Goal: Information Seeking & Learning: Understand process/instructions

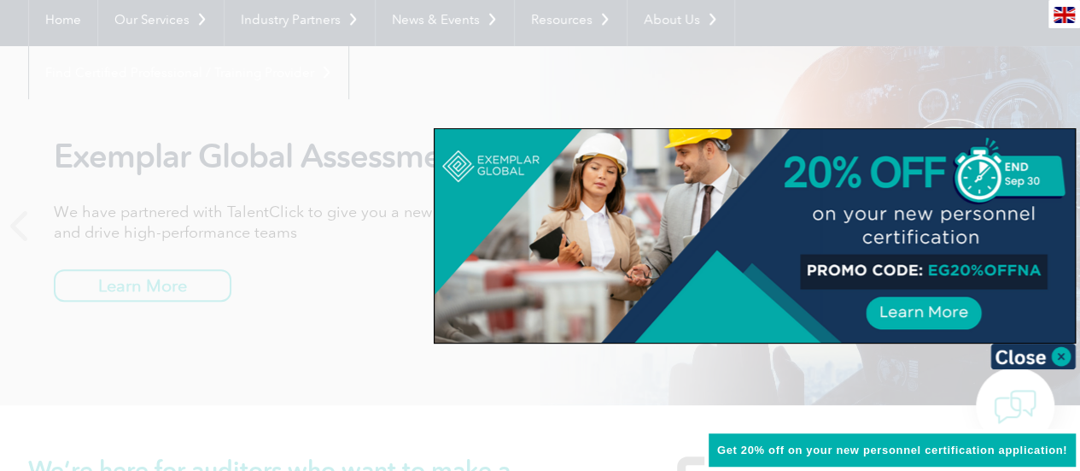
scroll to position [171, 0]
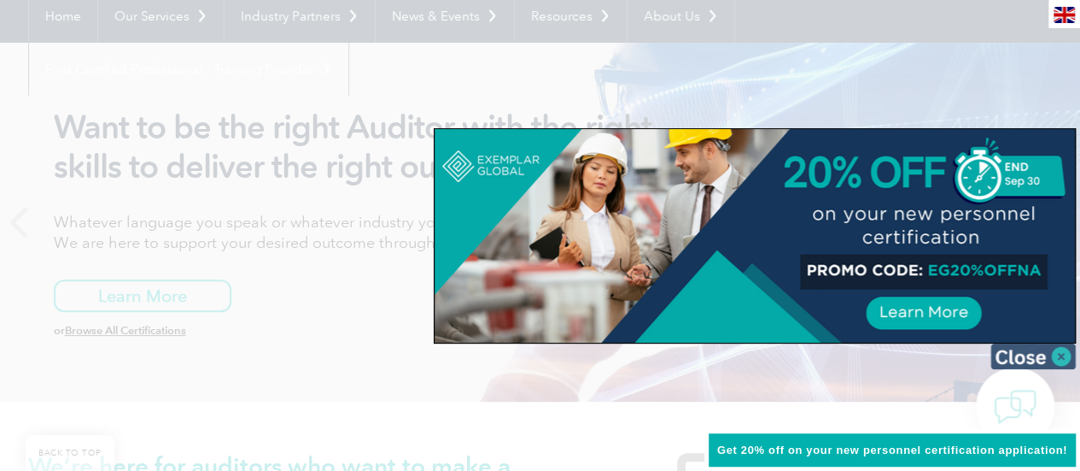
click at [1065, 353] on img at bounding box center [1033, 356] width 85 height 26
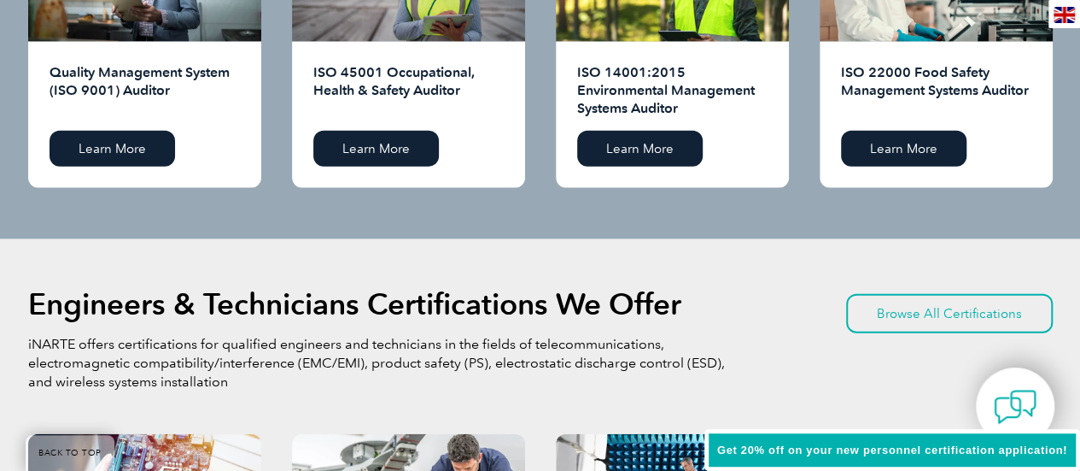
scroll to position [1879, 0]
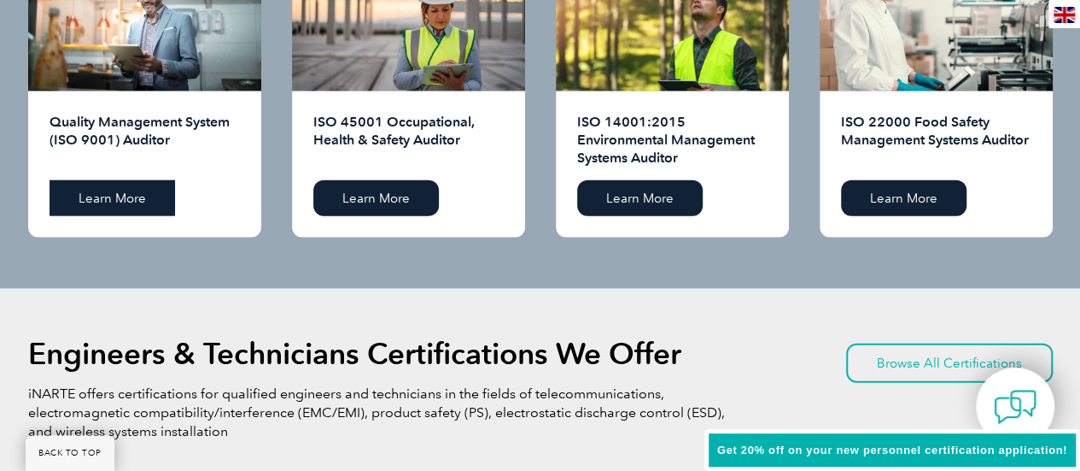
click at [126, 198] on link "Learn More" at bounding box center [113, 198] width 126 height 36
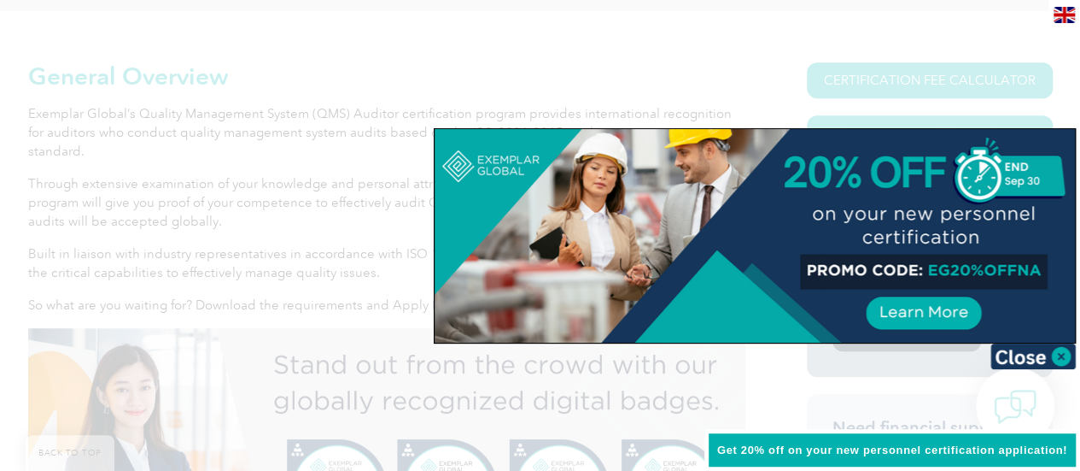
scroll to position [427, 0]
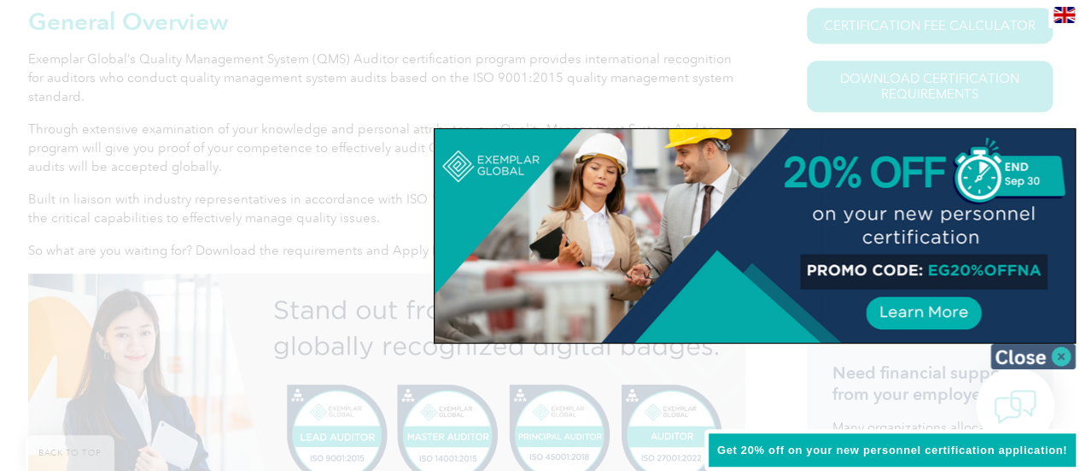
click at [1063, 354] on img at bounding box center [1033, 356] width 85 height 26
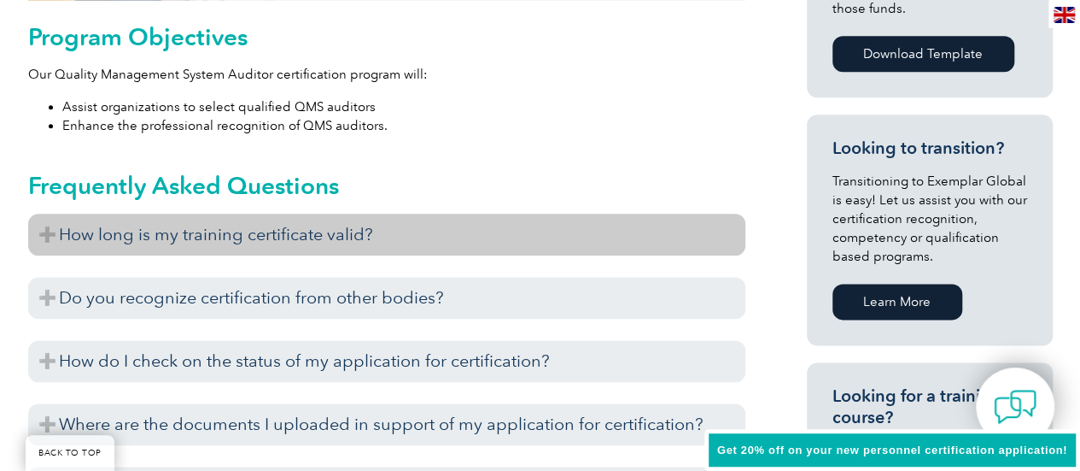
scroll to position [1025, 0]
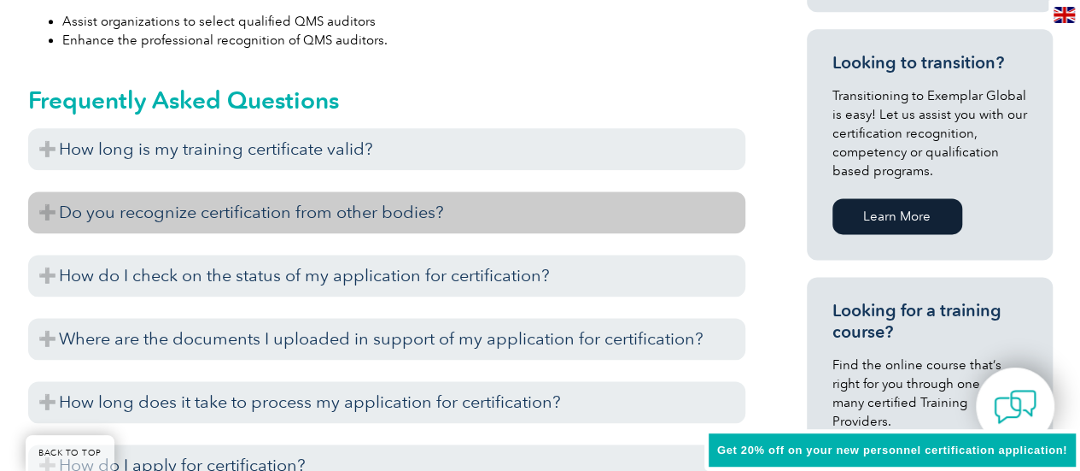
click at [410, 215] on h3 "Do you recognize certification from other bodies?" at bounding box center [386, 212] width 717 height 42
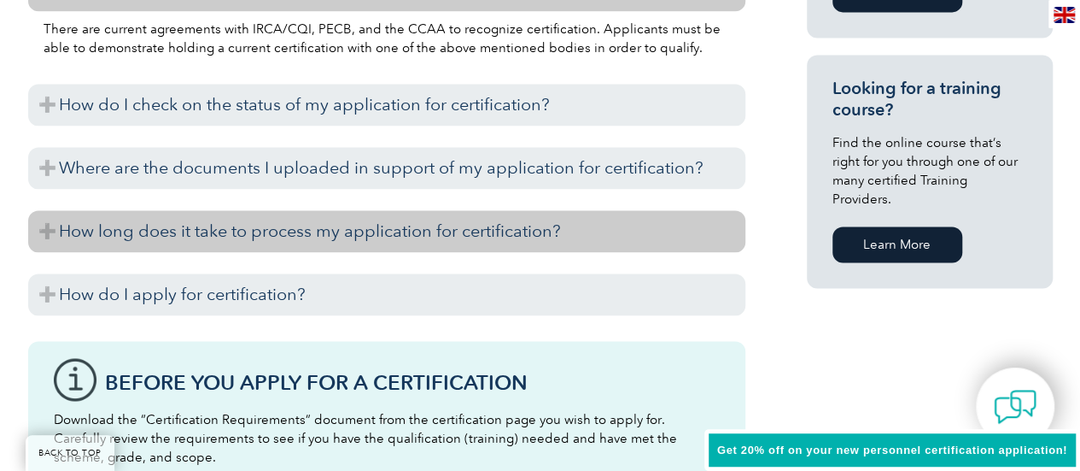
scroll to position [1281, 0]
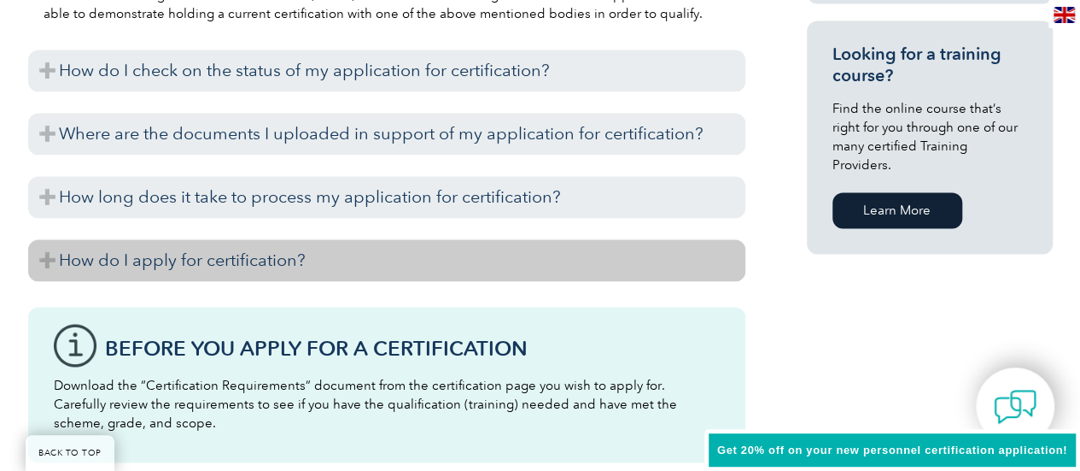
click at [145, 271] on h3 "How do I apply for certification?" at bounding box center [386, 260] width 717 height 42
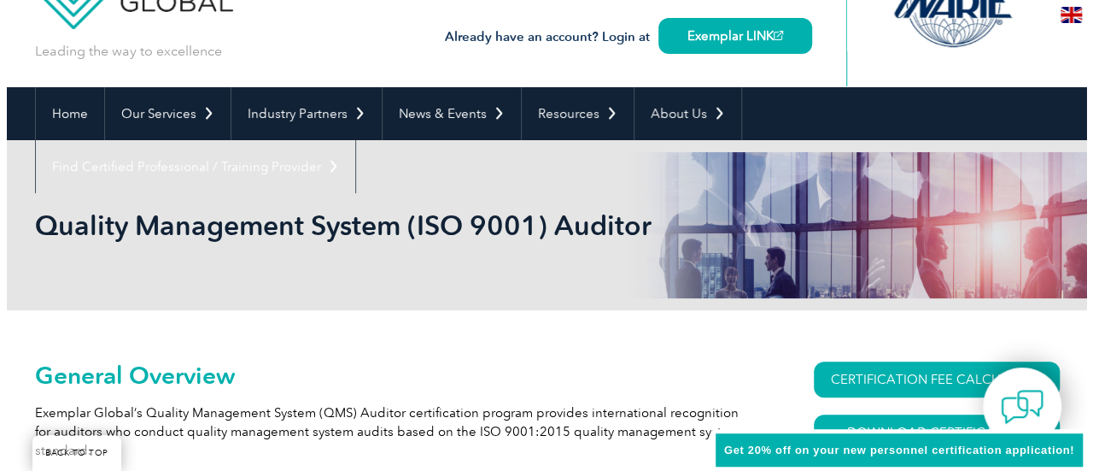
scroll to position [342, 0]
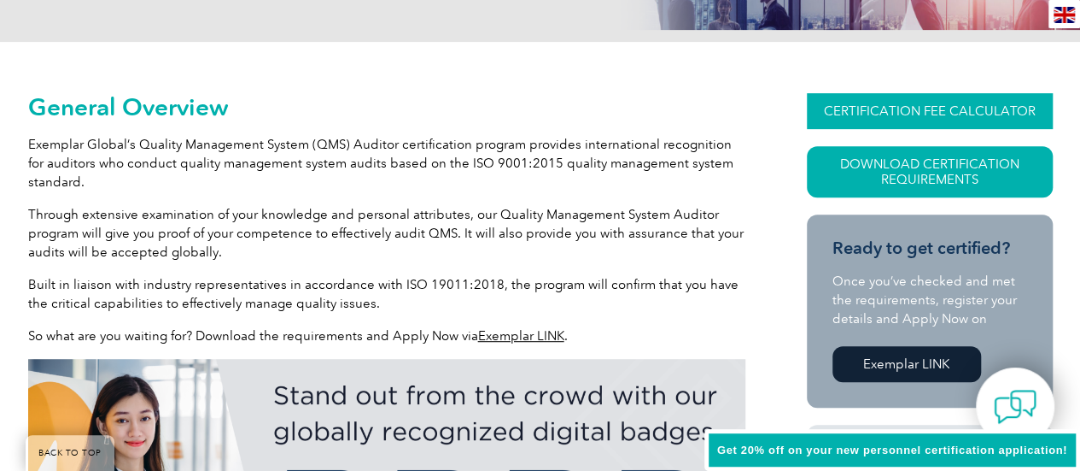
click at [962, 109] on link "CERTIFICATION FEE CALCULATOR" at bounding box center [930, 111] width 246 height 36
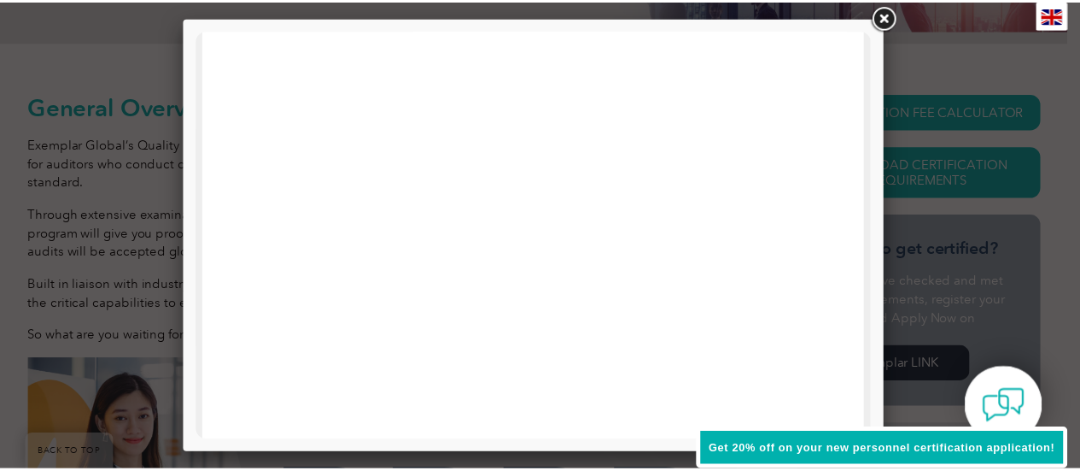
scroll to position [598, 0]
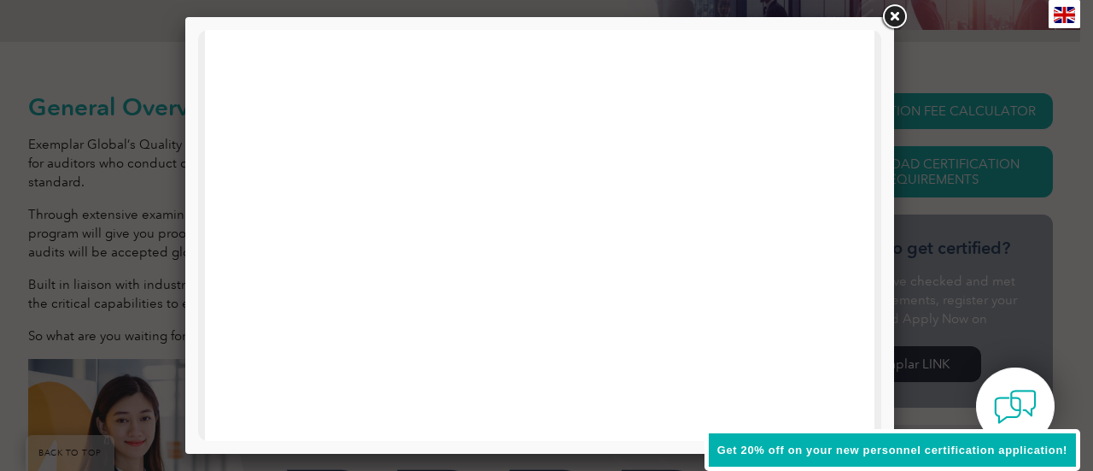
click at [897, 23] on link at bounding box center [894, 17] width 31 height 31
